Goal: Task Accomplishment & Management: Complete application form

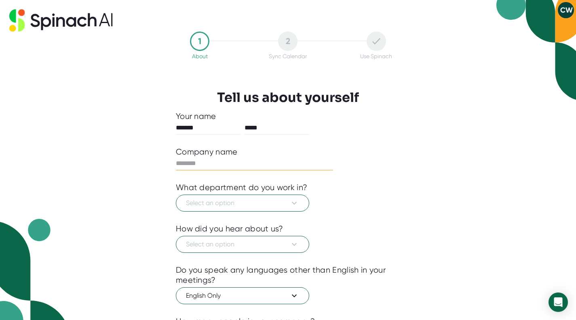
click at [298, 165] on input "text" at bounding box center [254, 163] width 157 height 13
type input "**********"
click at [295, 204] on icon at bounding box center [294, 203] width 5 height 3
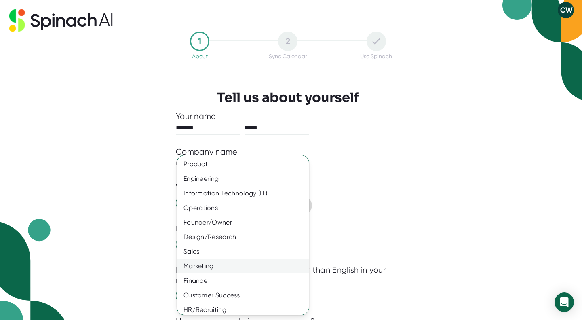
click at [243, 268] on div "Marketing" at bounding box center [246, 266] width 138 height 15
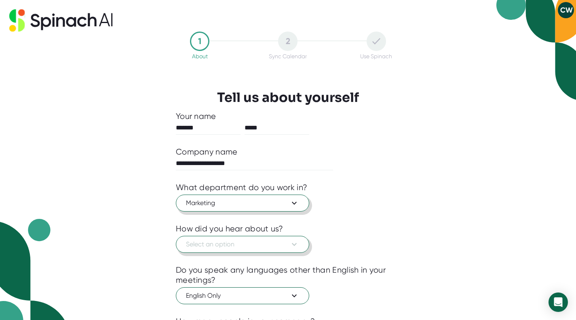
click at [300, 243] on button "Select an option" at bounding box center [242, 244] width 133 height 17
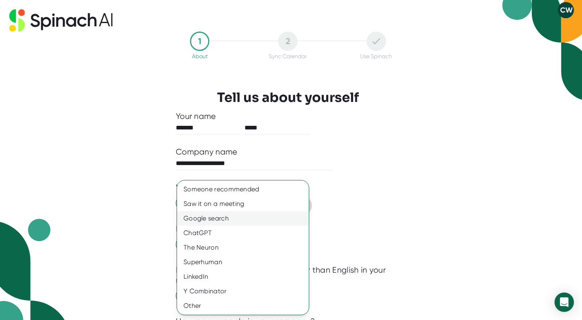
click at [289, 224] on div "Google search" at bounding box center [243, 218] width 132 height 15
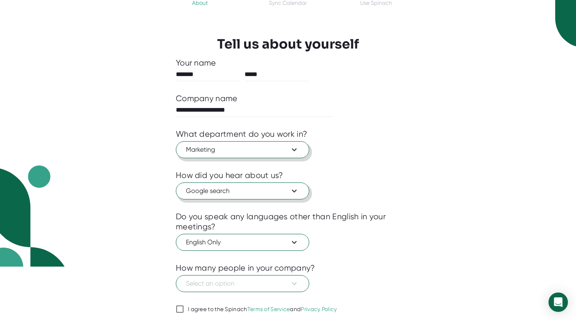
scroll to position [82, 0]
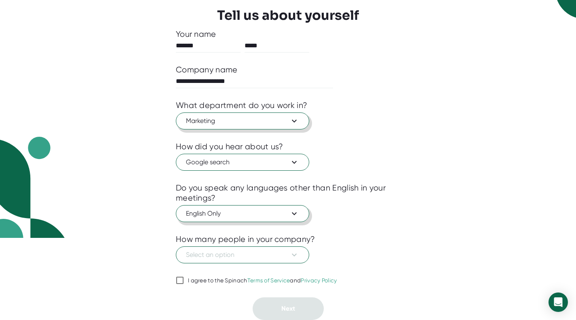
click at [304, 212] on button "English Only" at bounding box center [242, 213] width 133 height 17
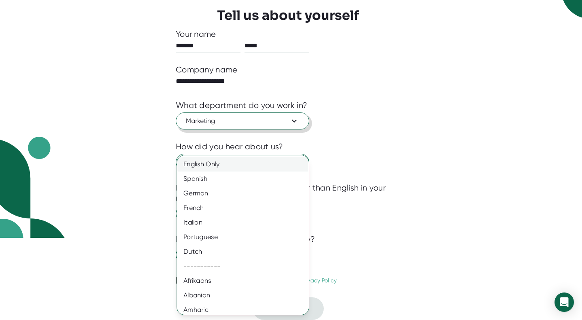
click at [251, 160] on div "English Only" at bounding box center [246, 164] width 138 height 15
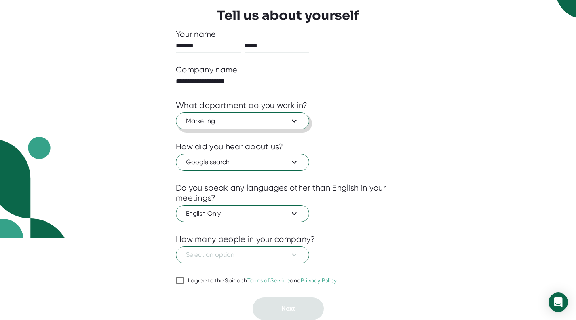
click at [378, 219] on div "English Only" at bounding box center [288, 212] width 224 height 19
click at [300, 255] on button "Select an option" at bounding box center [242, 254] width 133 height 17
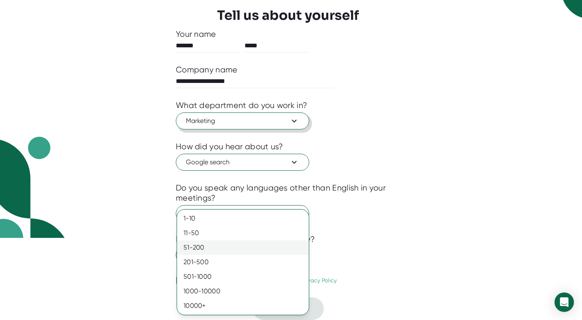
click at [294, 245] on div "51-200" at bounding box center [243, 247] width 132 height 15
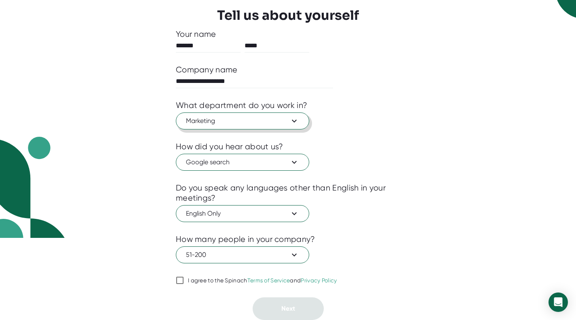
click at [178, 281] on input "I agree to the Spinach Terms of Service and Privacy Policy" at bounding box center [180, 280] width 8 height 10
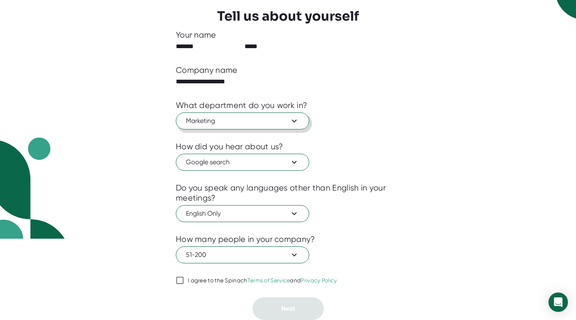
checkbox input "true"
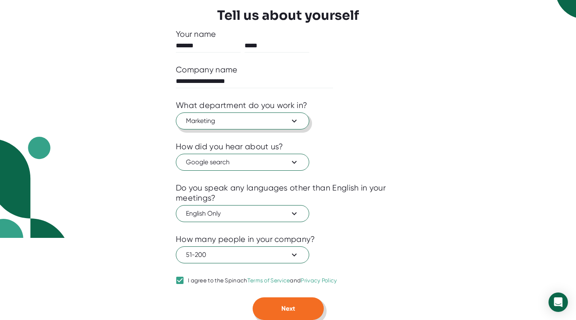
click at [276, 309] on button "Next" at bounding box center [288, 308] width 71 height 23
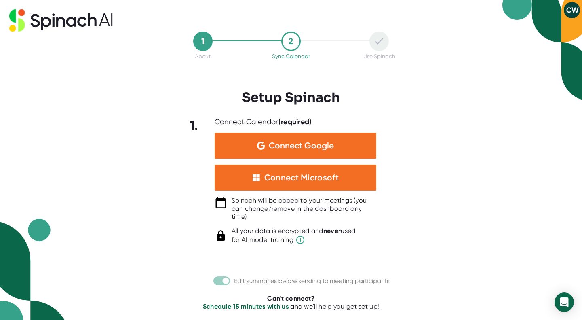
scroll to position [0, 0]
